Goal: Task Accomplishment & Management: Manage account settings

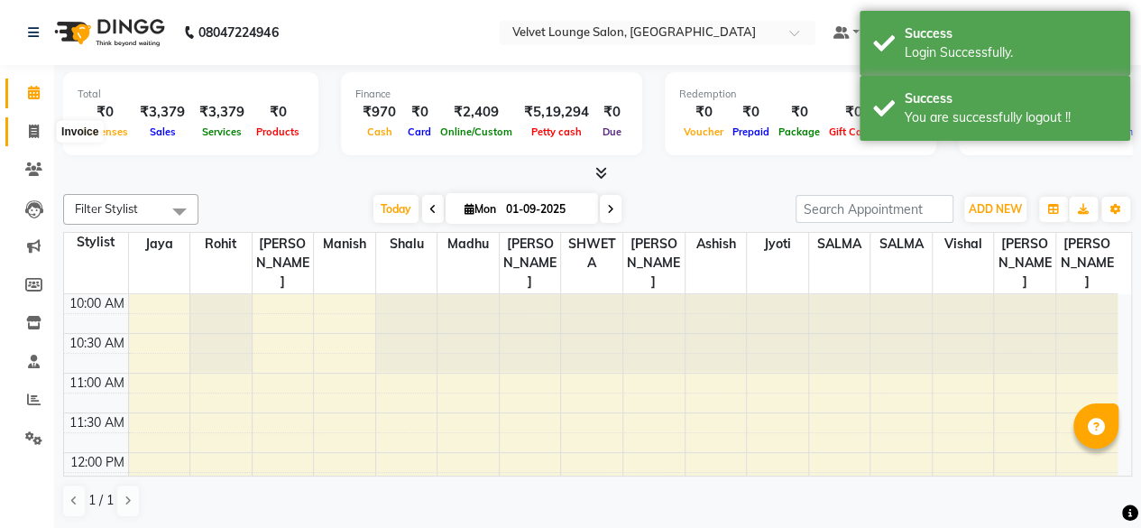
click at [25, 136] on span at bounding box center [34, 132] width 32 height 21
select select "5962"
select select "service"
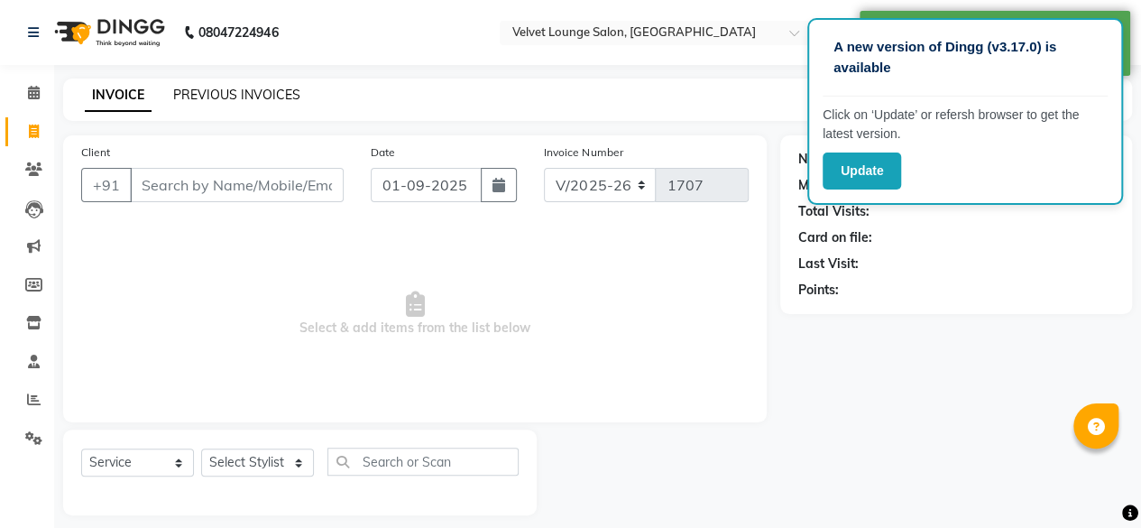
click at [226, 97] on link "PREVIOUS INVOICES" at bounding box center [236, 95] width 127 height 16
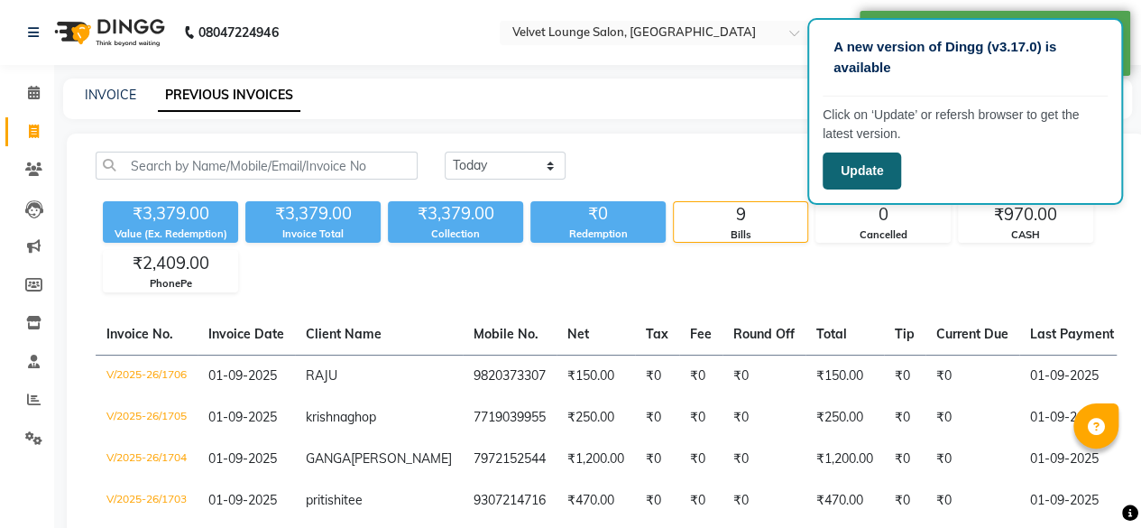
click at [842, 171] on button "Update" at bounding box center [862, 170] width 78 height 37
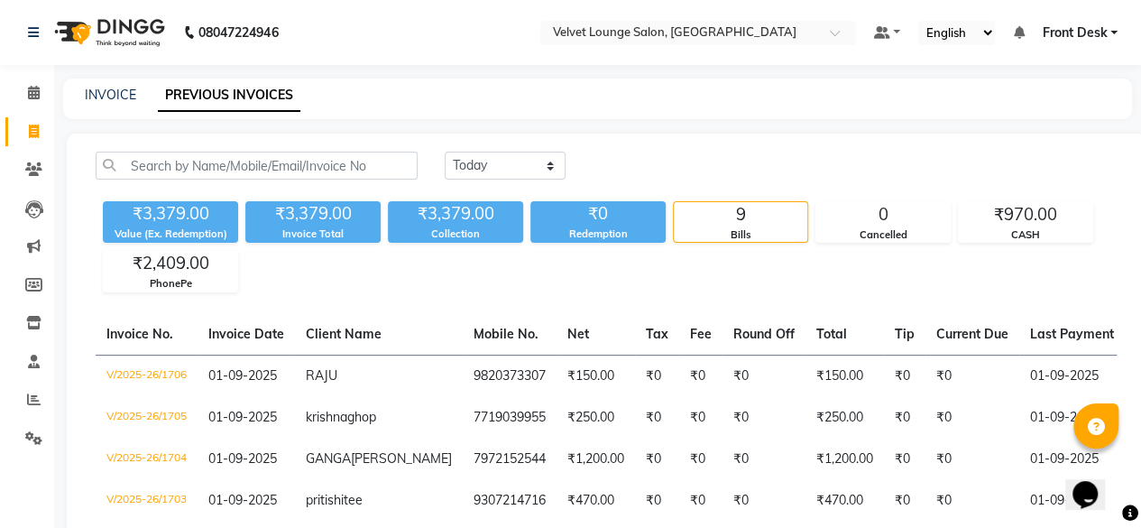
scroll to position [382, 0]
